Goal: Task Accomplishment & Management: Complete application form

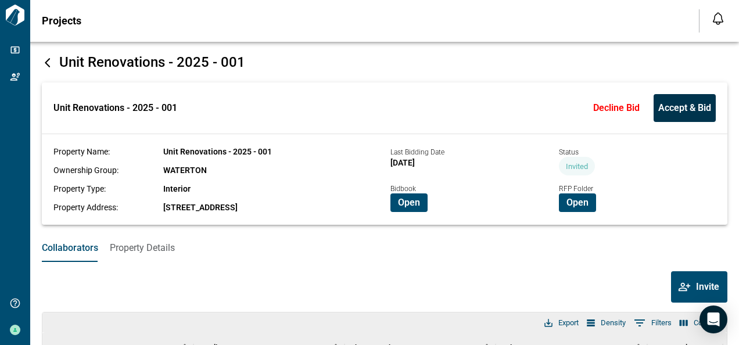
click at [667, 103] on span "Accept & Bid" at bounding box center [684, 108] width 53 height 12
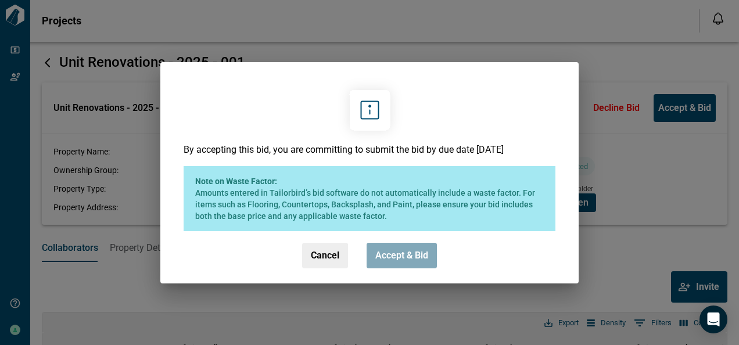
click at [393, 251] on span "Accept & Bid" at bounding box center [401, 256] width 53 height 12
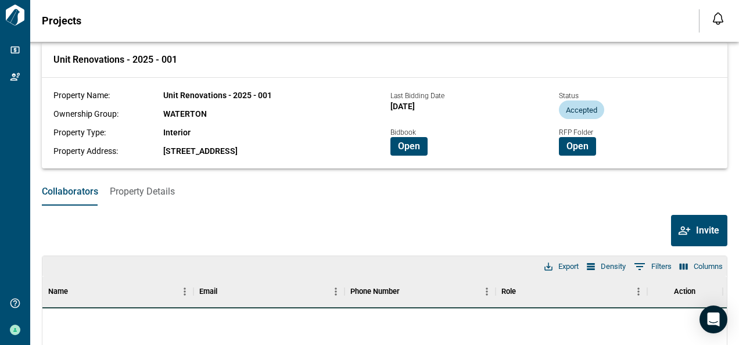
scroll to position [58, 0]
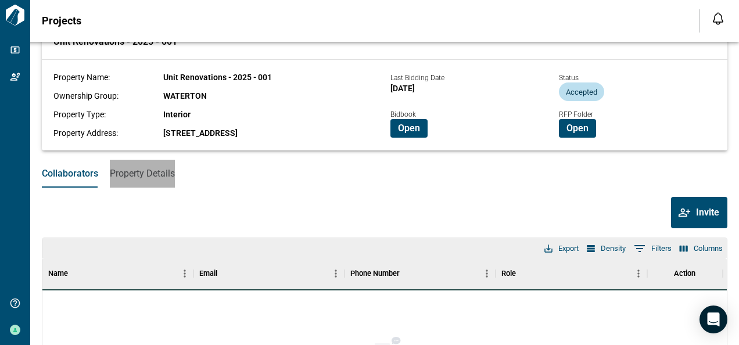
click at [144, 172] on span "Property Details" at bounding box center [142, 174] width 65 height 12
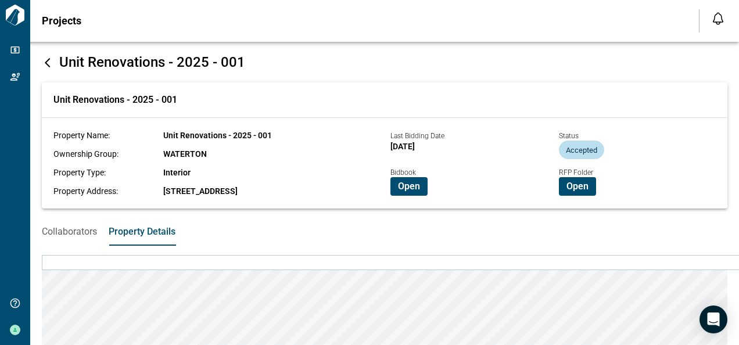
scroll to position [214, 0]
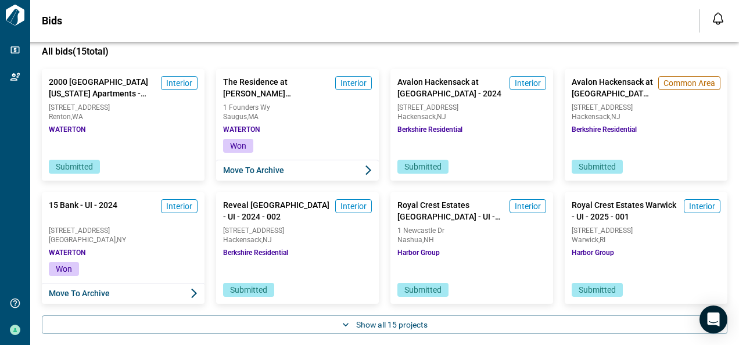
scroll to position [74, 0]
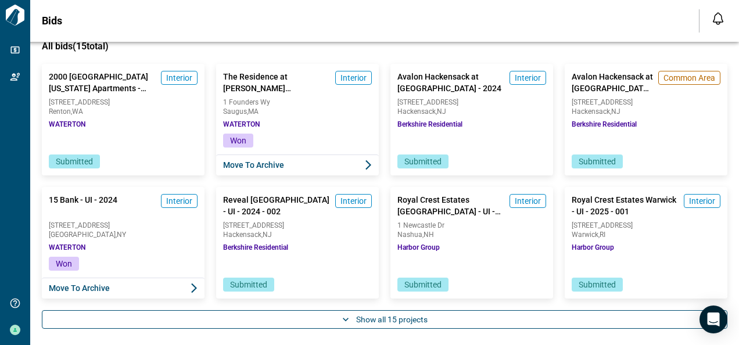
click at [376, 315] on button "Show all 15 projects" at bounding box center [385, 319] width 686 height 19
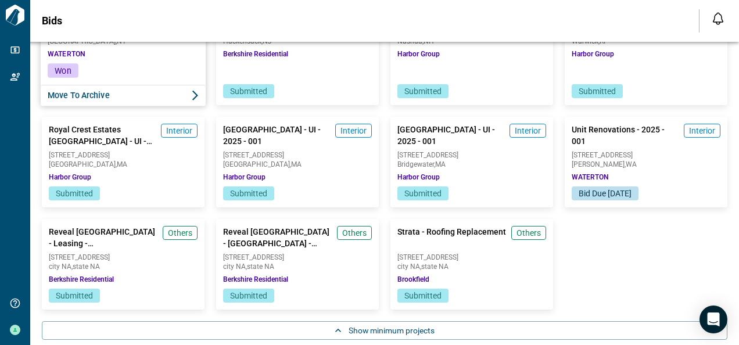
scroll to position [278, 0]
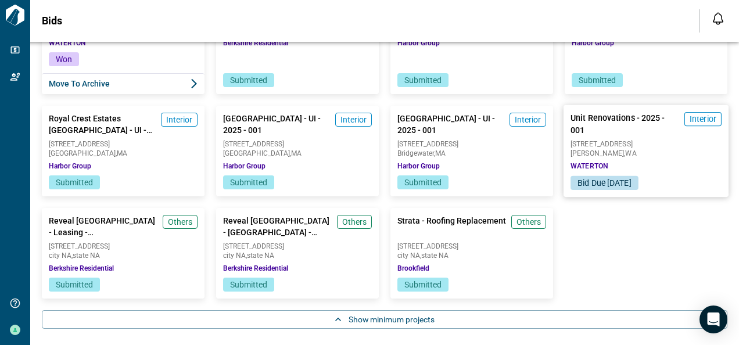
click at [658, 152] on span "Edmonds , WA" at bounding box center [646, 153] width 151 height 7
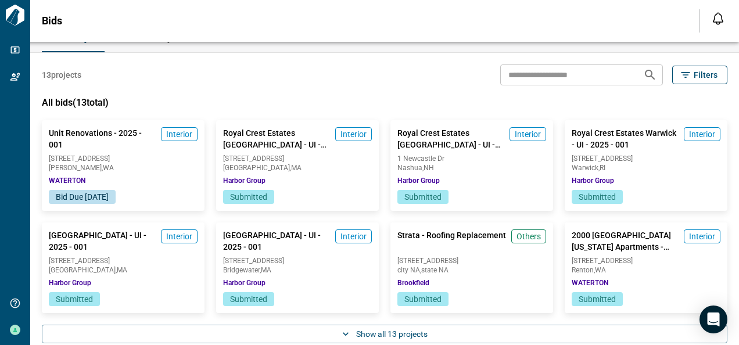
scroll to position [33, 0]
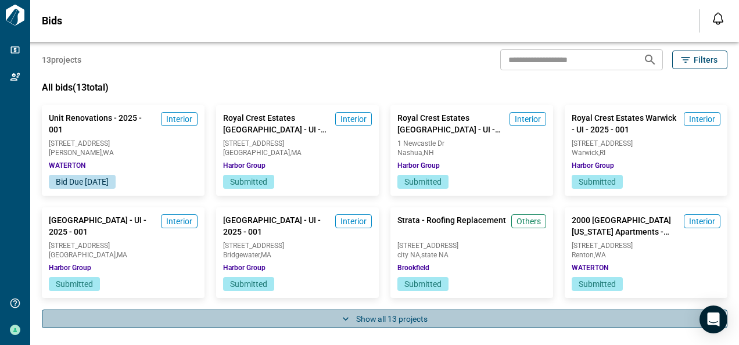
click at [384, 315] on button "Show all 13 projects" at bounding box center [385, 319] width 686 height 19
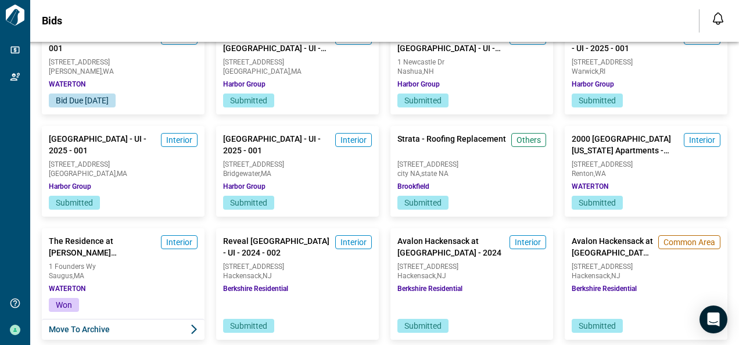
scroll to position [91, 0]
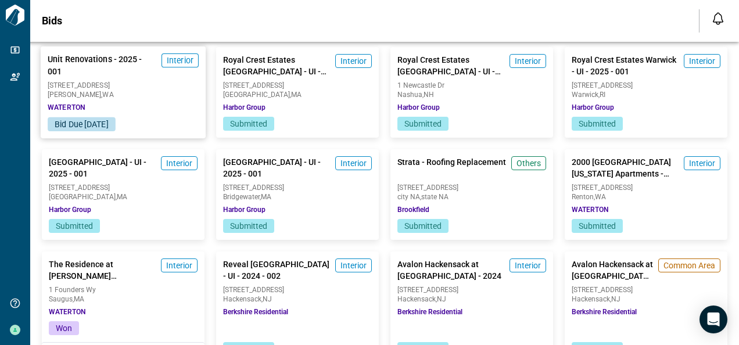
click at [146, 87] on span "[STREET_ADDRESS]" at bounding box center [123, 85] width 151 height 7
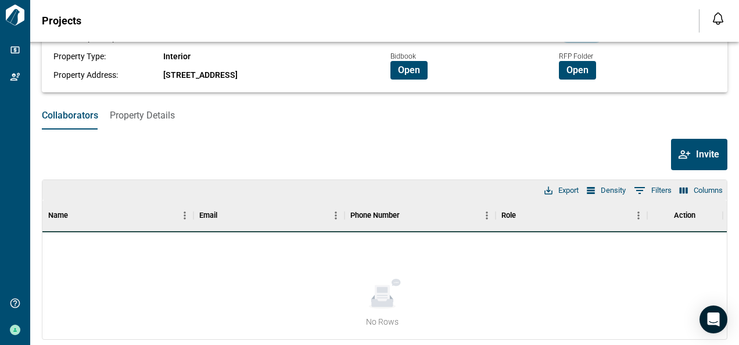
scroll to position [58, 0]
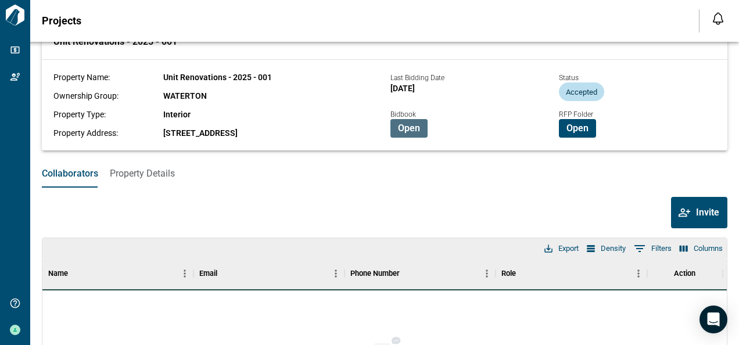
click at [406, 130] on span "Open" at bounding box center [409, 129] width 22 height 12
click at [401, 123] on span "Open" at bounding box center [409, 129] width 22 height 12
